Goal: Information Seeking & Learning: Understand process/instructions

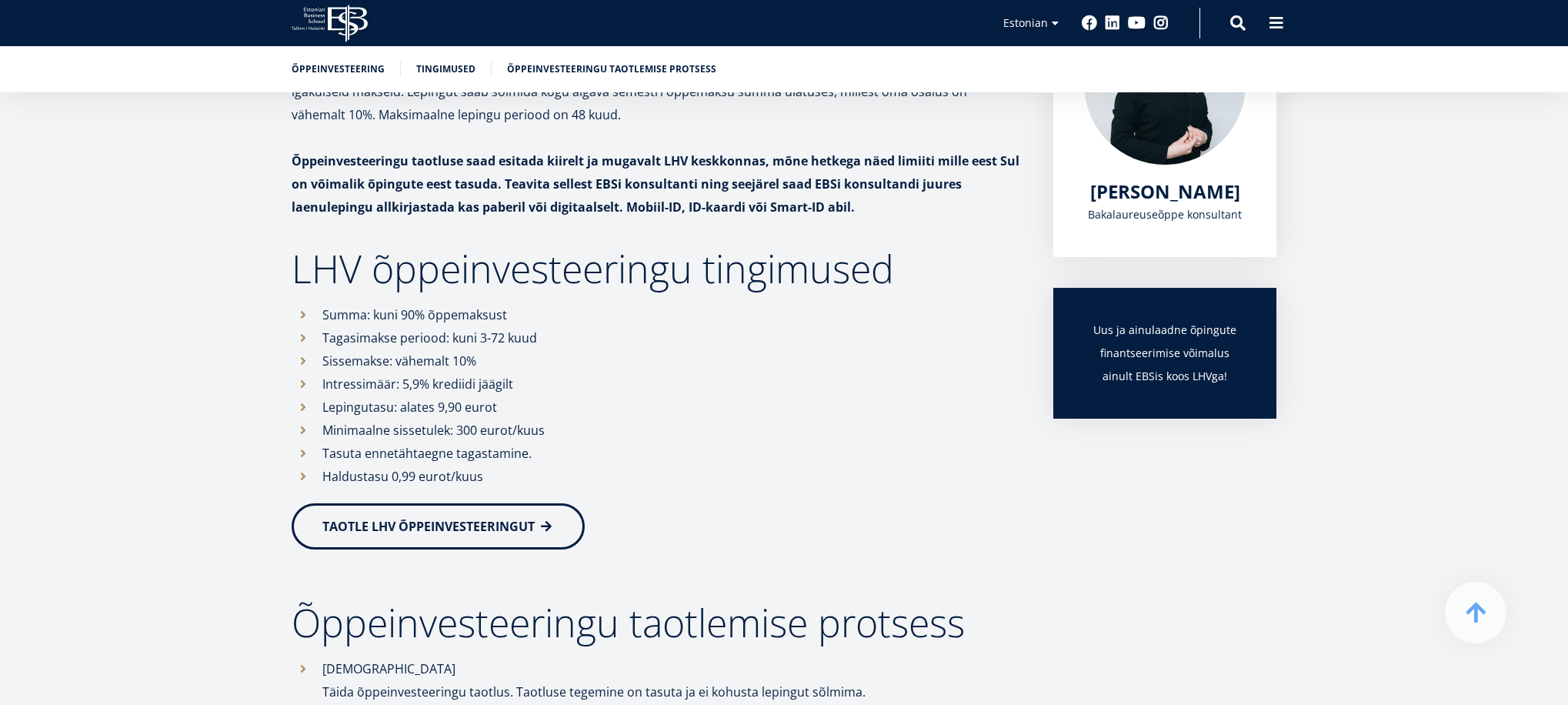
scroll to position [325, 0]
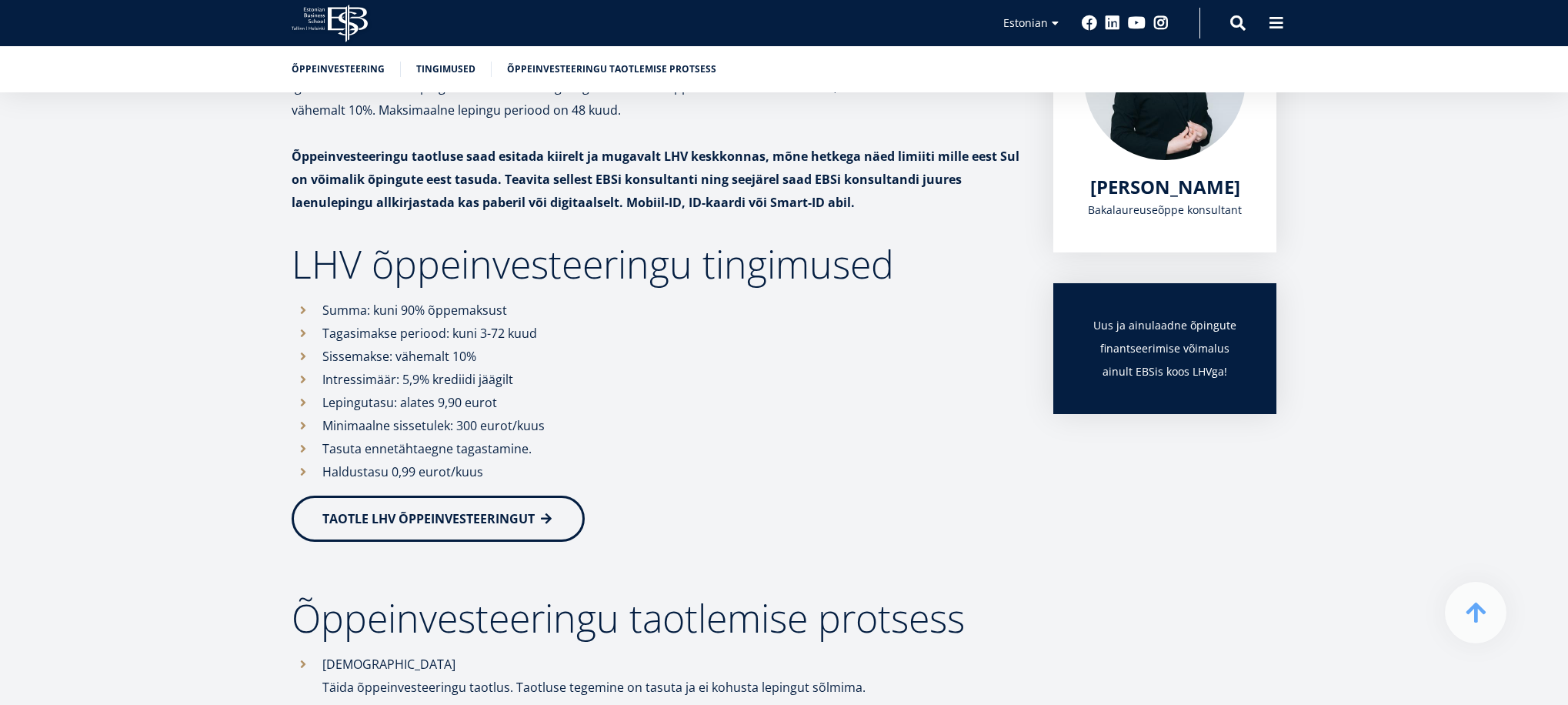
click at [458, 518] on span "TAOTLE LHV ÕPPEINVESTEERINGUT" at bounding box center [428, 518] width 212 height 17
click at [479, 519] on span "TAOTLE LHV ÕPPEINVESTEERINGUT" at bounding box center [428, 518] width 212 height 17
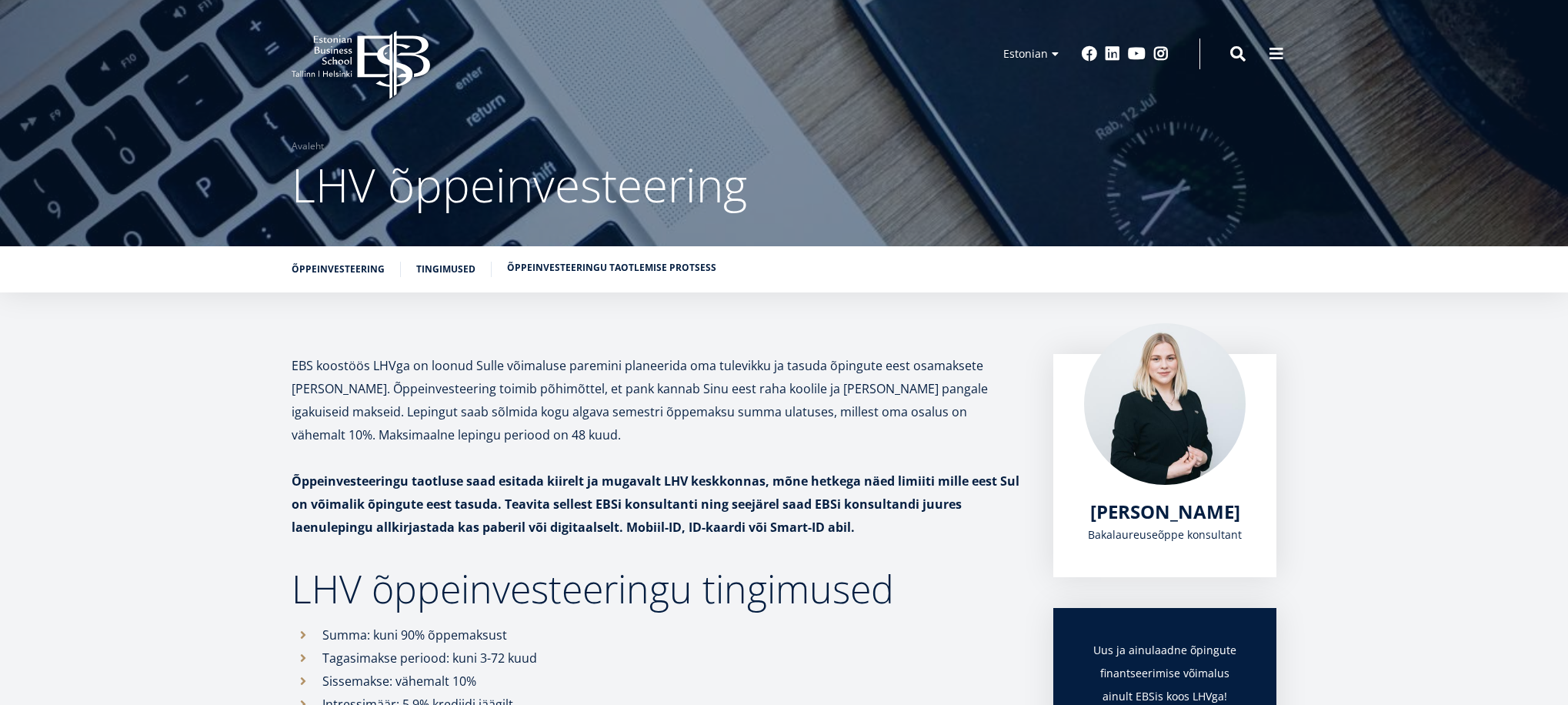
click at [557, 261] on link "Õppeinvesteeringu taotlemise protsess" at bounding box center [612, 268] width 210 height 15
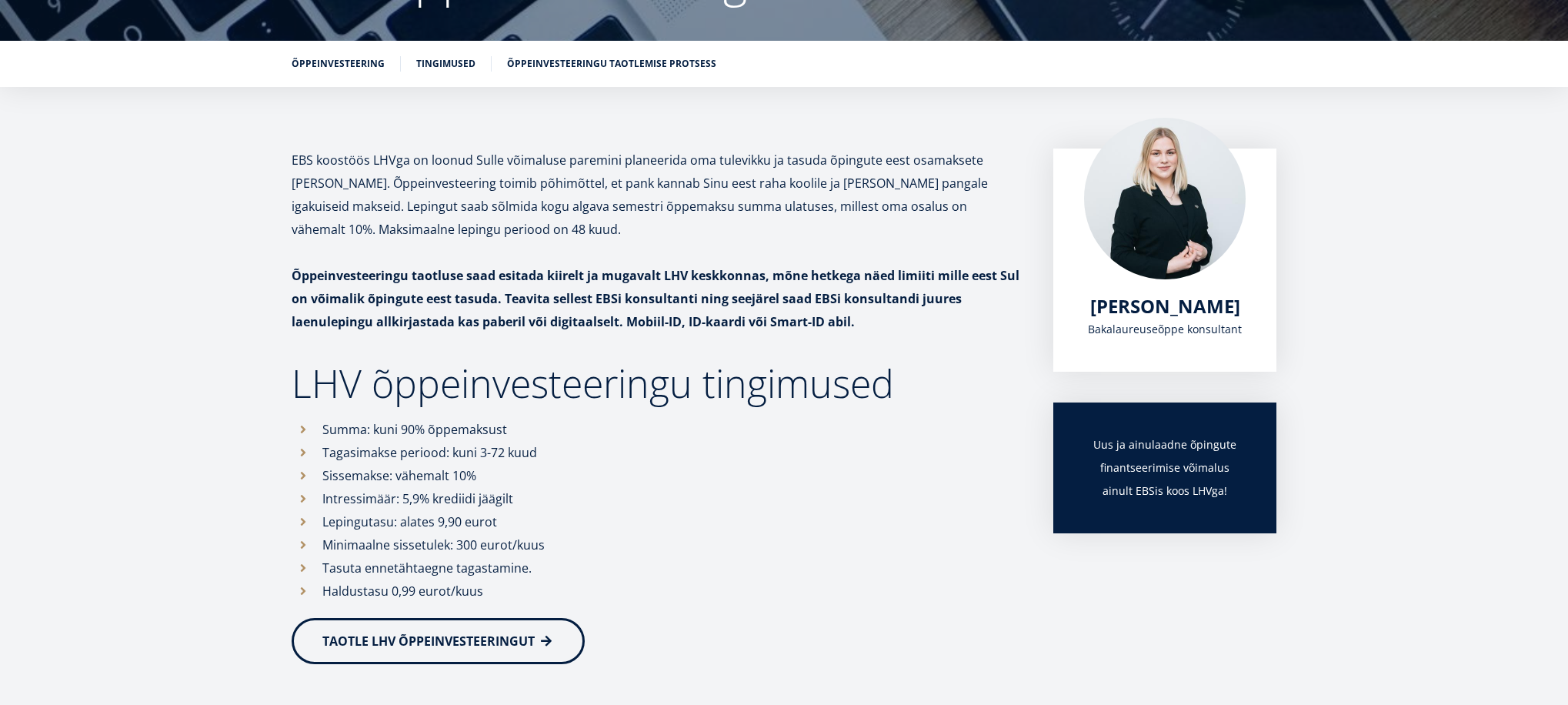
scroll to position [233, 0]
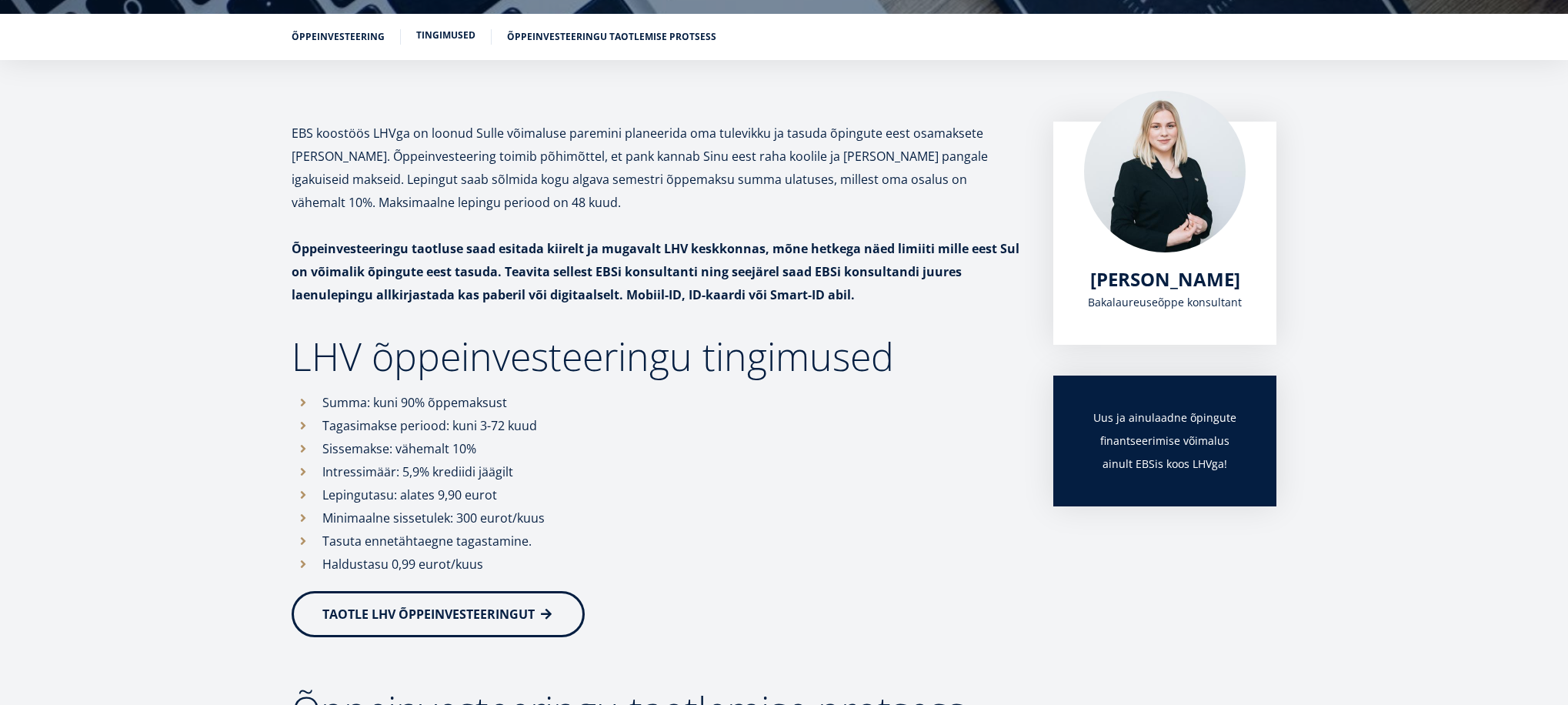
click at [421, 31] on link "Tingimused" at bounding box center [446, 35] width 59 height 15
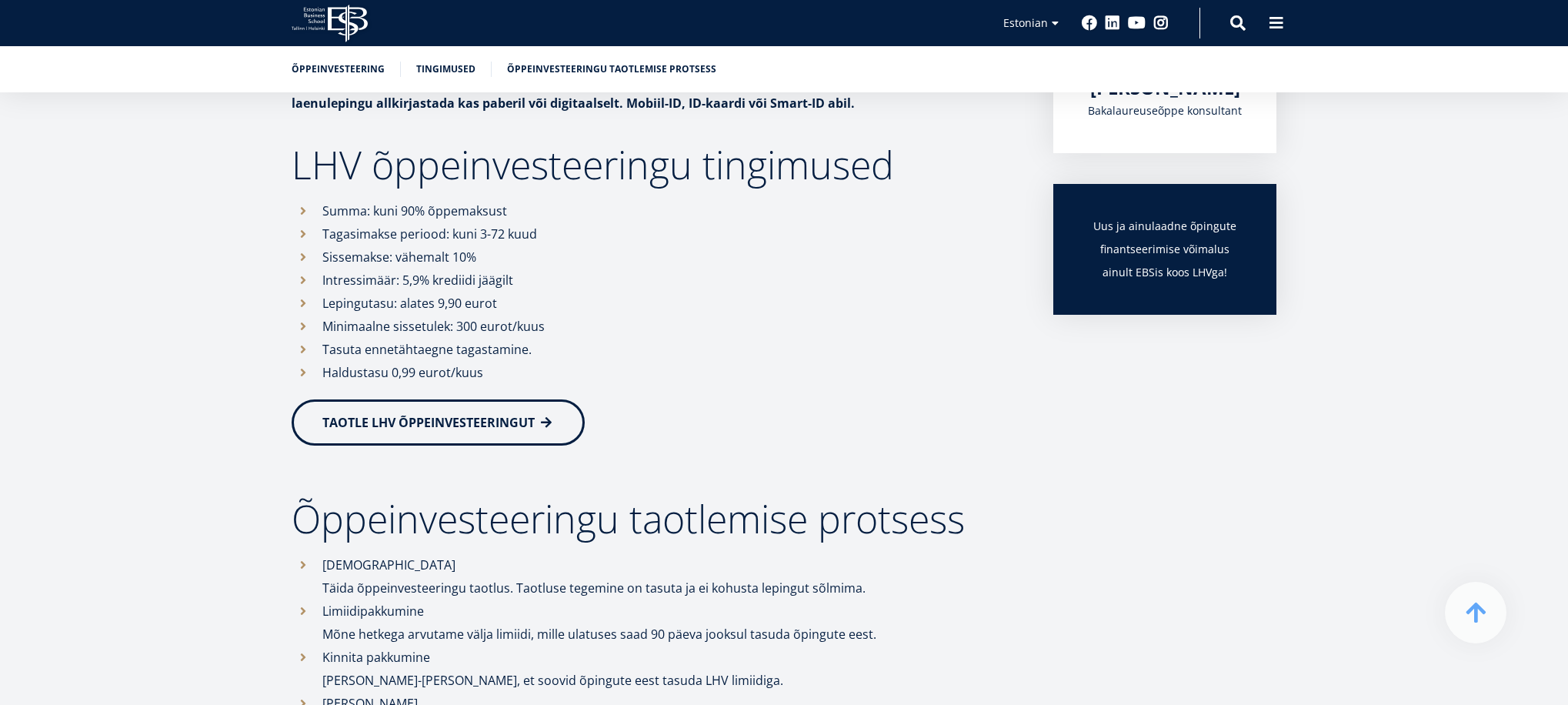
scroll to position [382, 0]
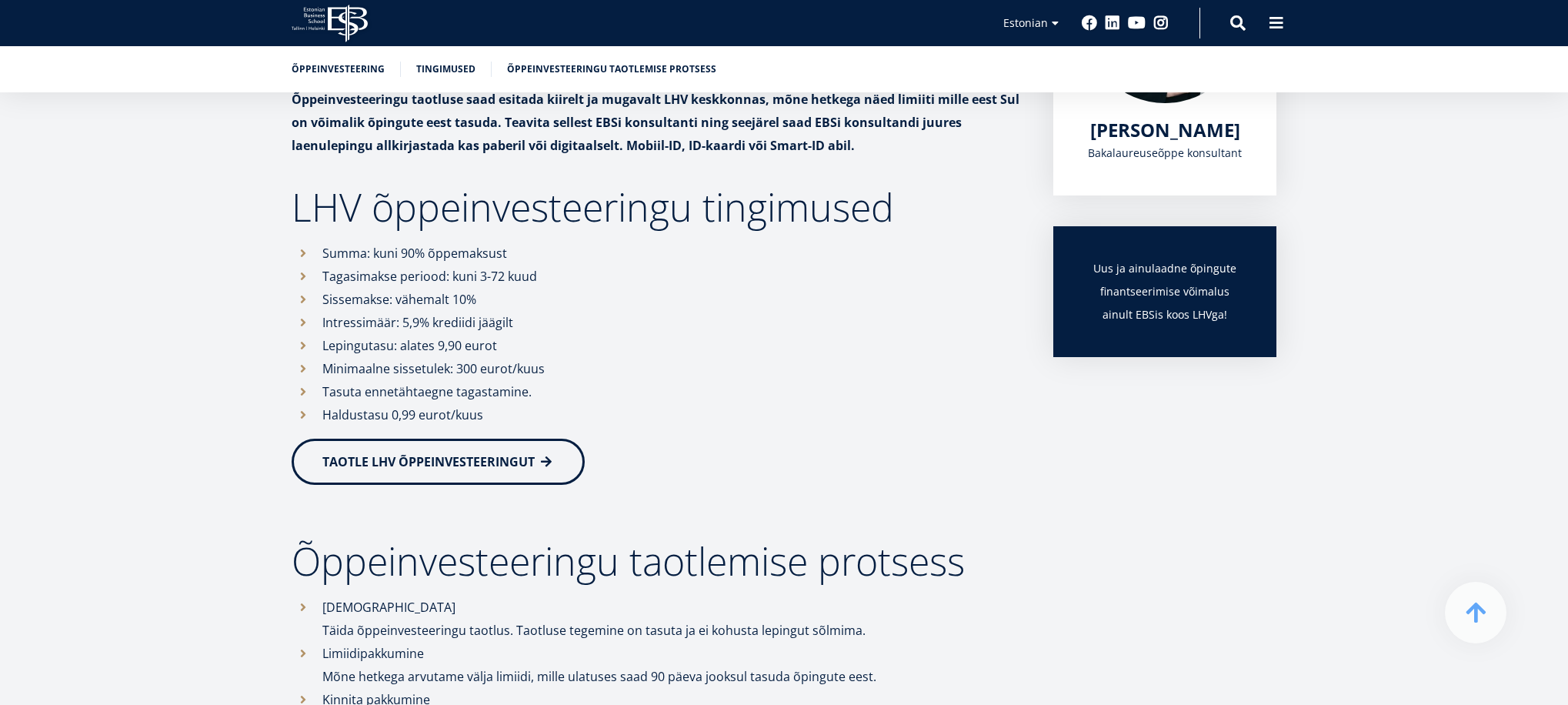
click at [535, 470] on link "TAOTLE LHV ÕPPEINVESTEERINGUT" at bounding box center [438, 462] width 293 height 46
click at [346, 70] on link "Õppeinvesteering" at bounding box center [338, 67] width 93 height 15
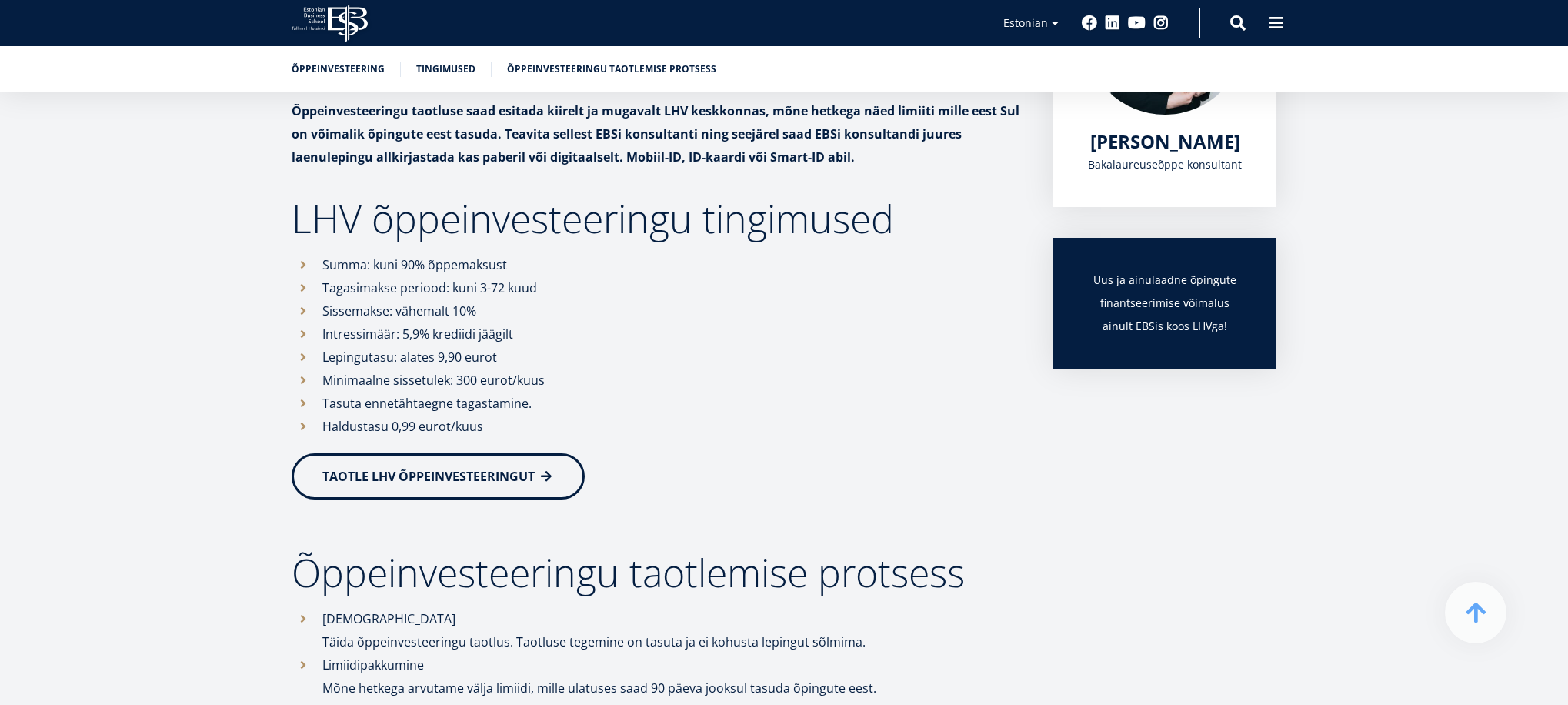
click at [345, 4] on icon "EBS Logo Created with Sketch." at bounding box center [329, 23] width 76 height 37
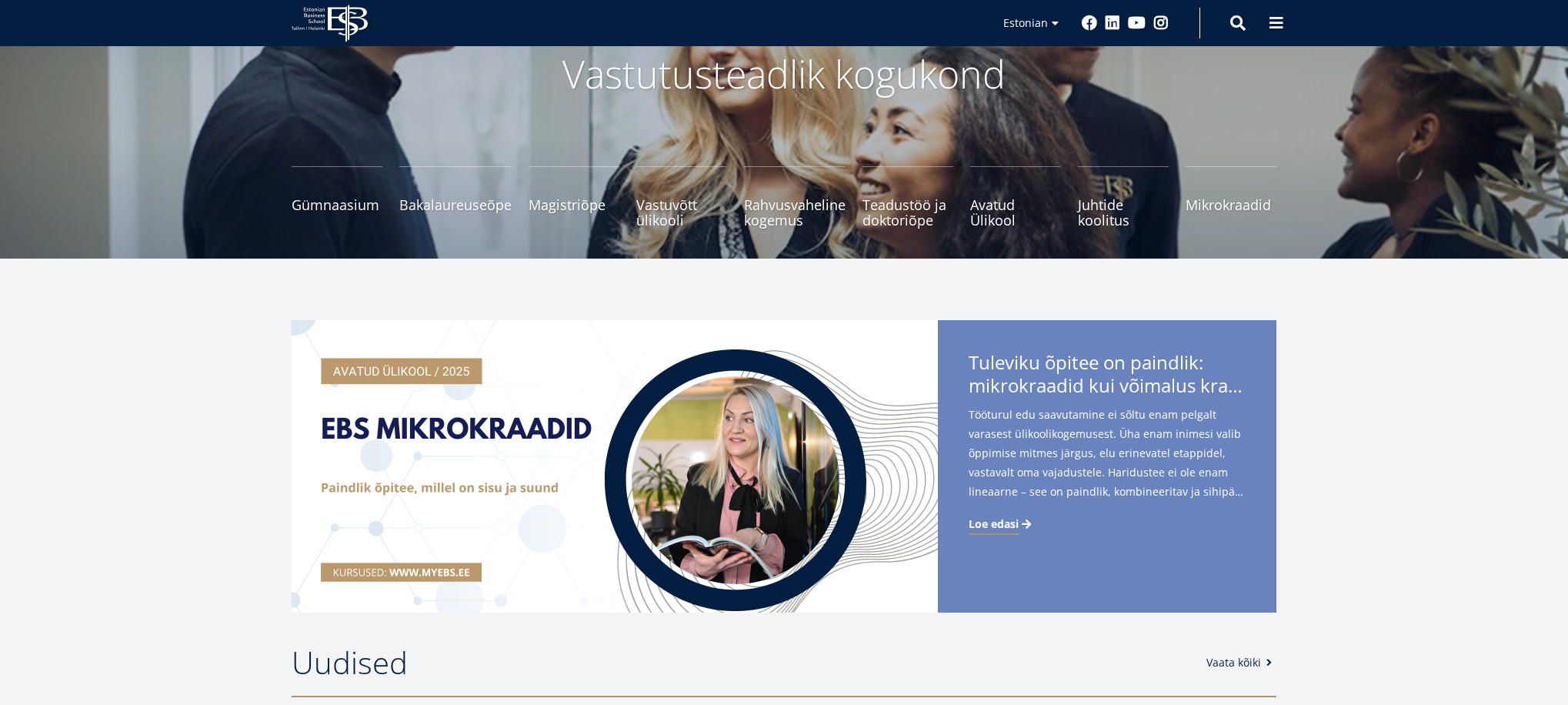
scroll to position [112, 0]
click at [1281, 22] on span at bounding box center [1276, 21] width 15 height 15
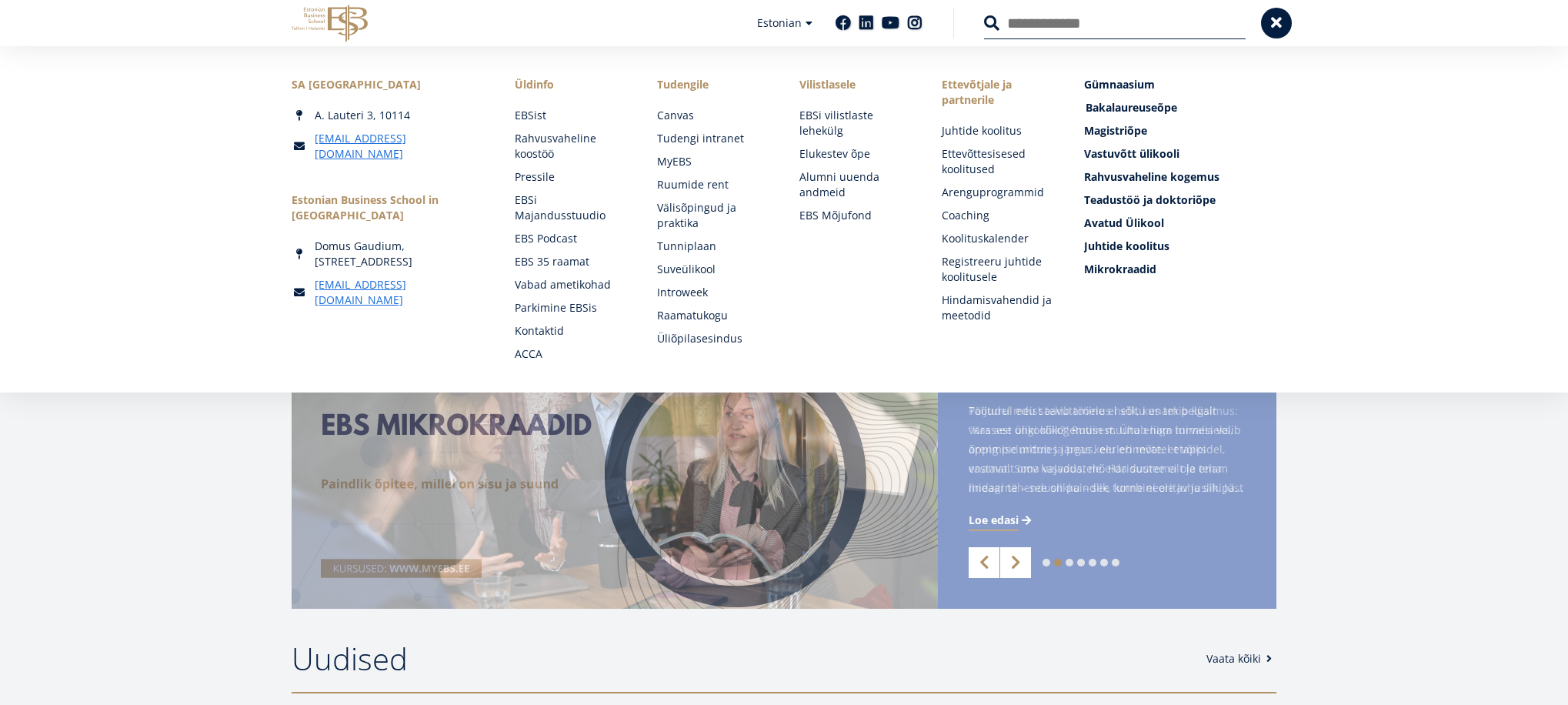
click at [1145, 104] on span "Bakalaureuseõpe Tutvu ja registreeru" at bounding box center [1131, 107] width 92 height 14
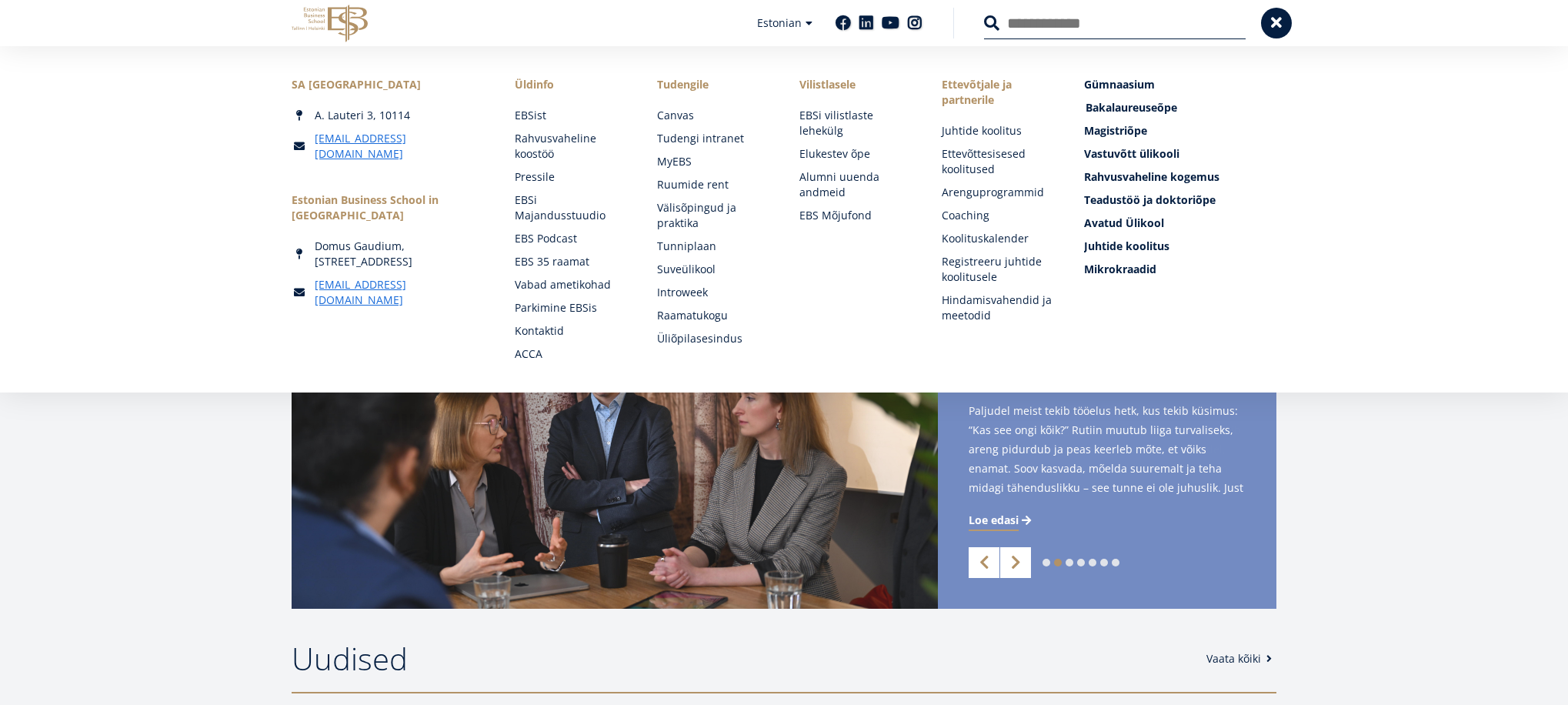
scroll to position [114, 0]
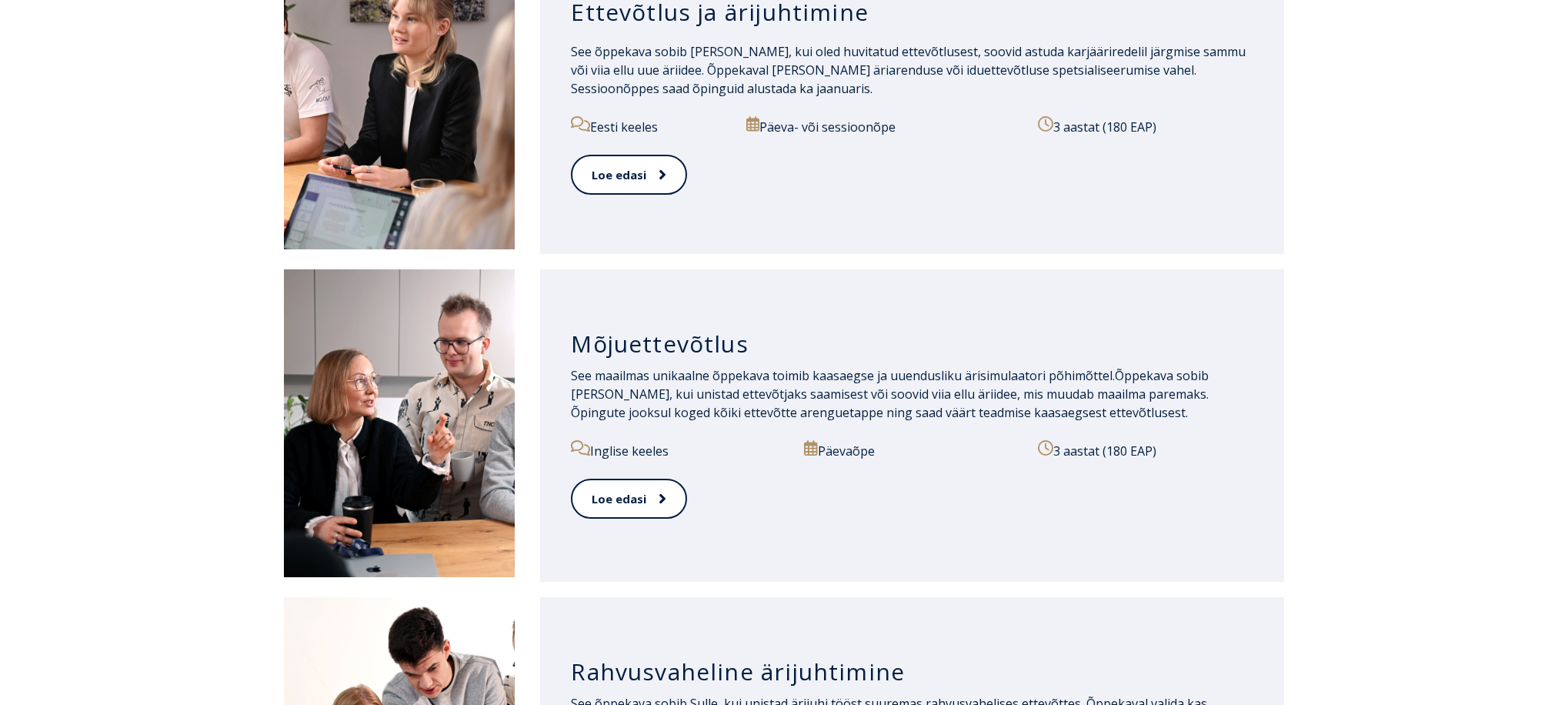
scroll to position [911, 0]
click at [660, 494] on icon at bounding box center [660, 499] width 8 height 15
